Goal: Information Seeking & Learning: Learn about a topic

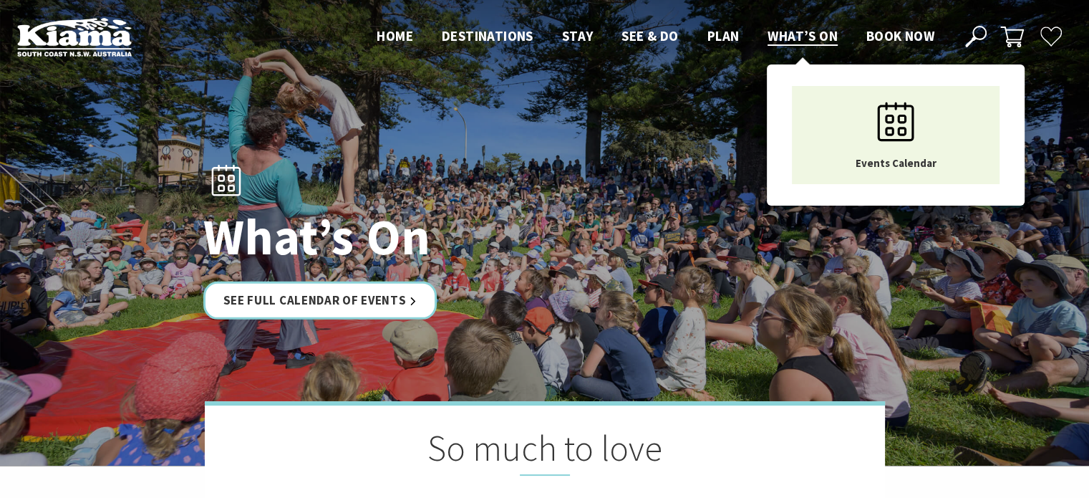
click at [801, 32] on span "What’s On" at bounding box center [803, 35] width 70 height 17
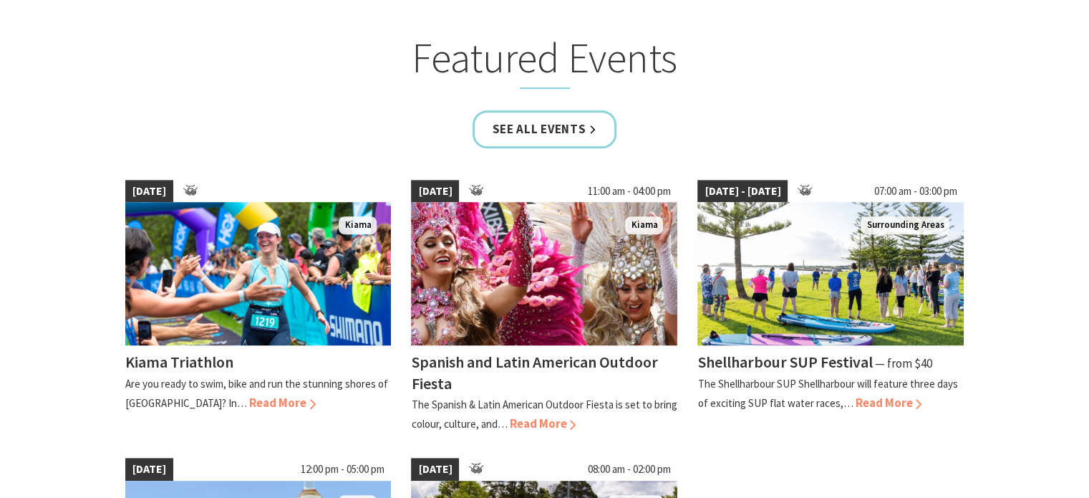
scroll to position [929, 0]
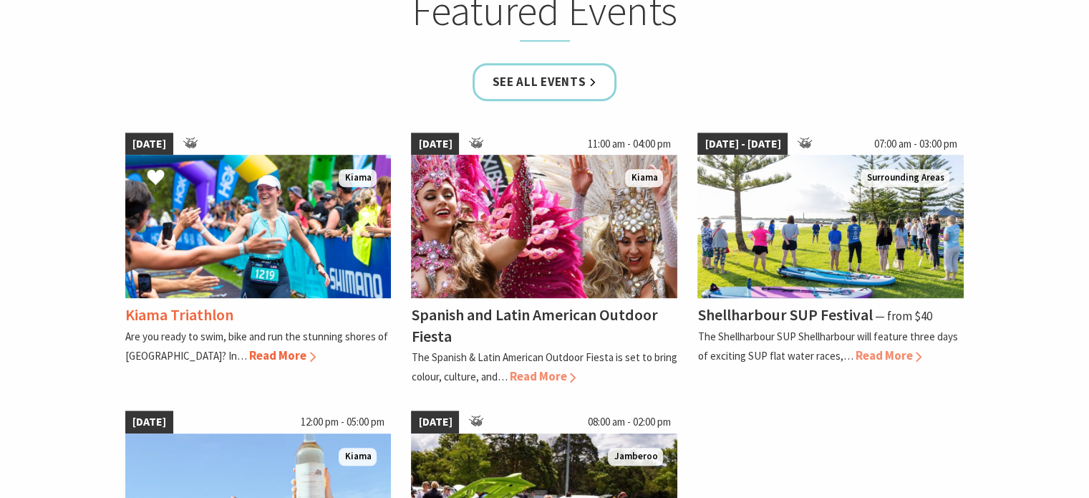
click at [256, 203] on img at bounding box center [258, 226] width 266 height 143
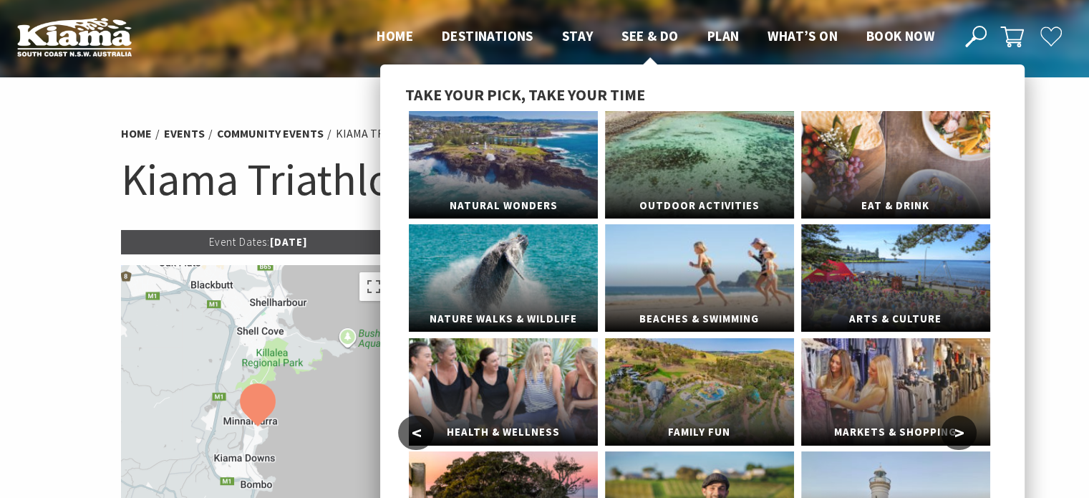
click at [654, 37] on span "See & Do" at bounding box center [650, 35] width 57 height 17
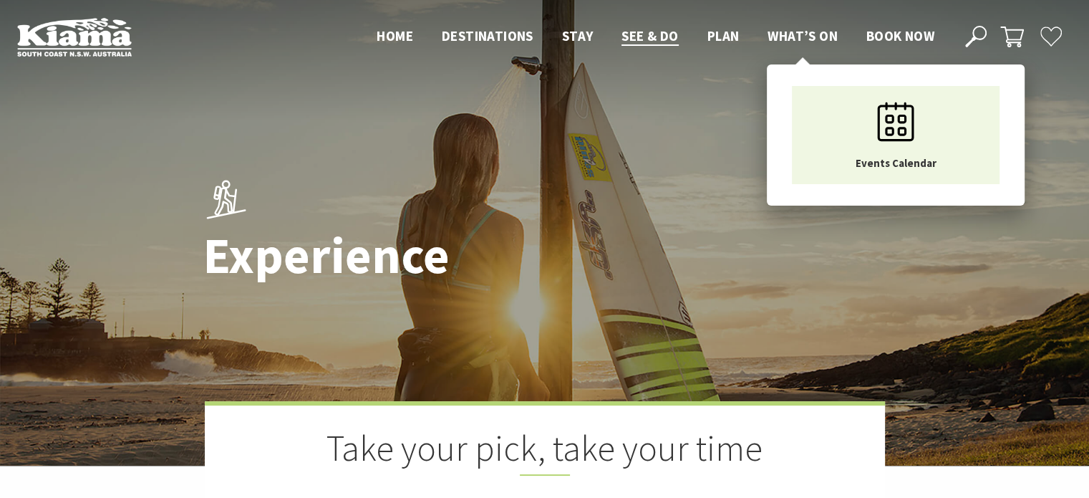
click at [794, 35] on span "What’s On" at bounding box center [803, 35] width 70 height 17
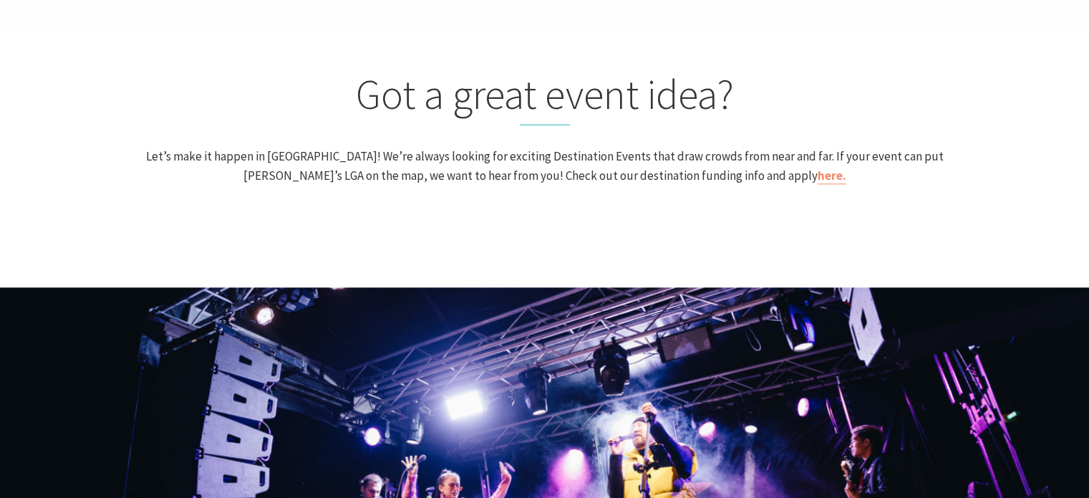
scroll to position [1548, 0]
